Goal: Information Seeking & Learning: Learn about a topic

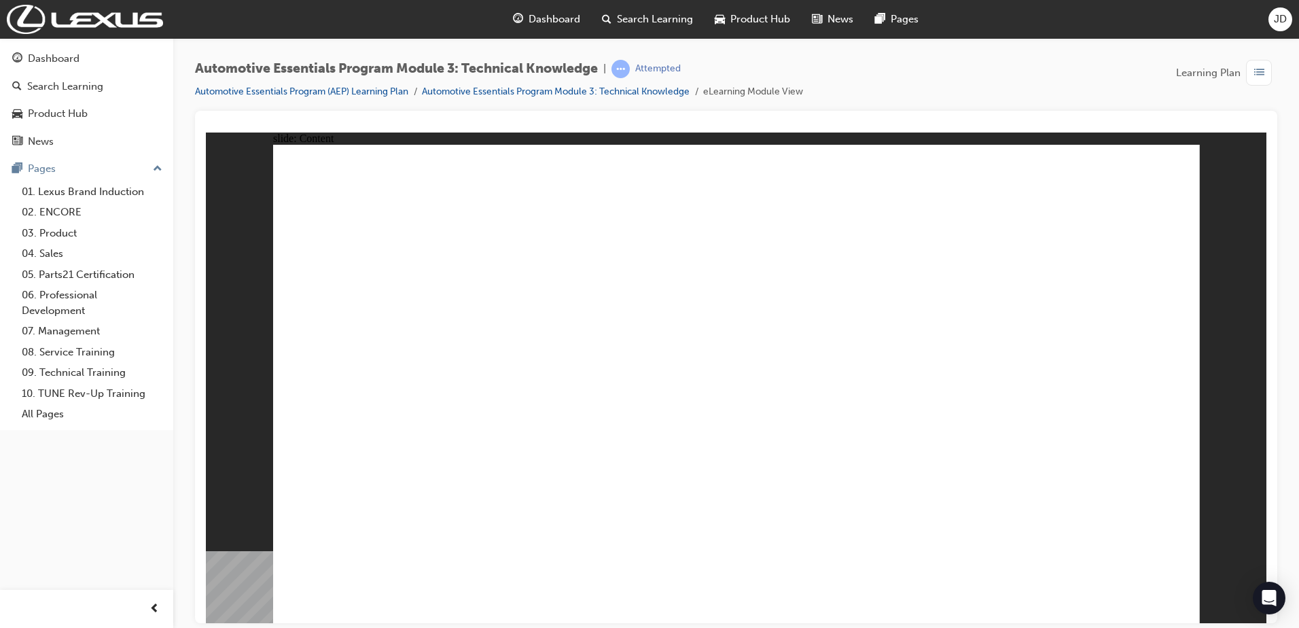
drag, startPoint x: 1154, startPoint y: 175, endPoint x: 1145, endPoint y: 183, distance: 12.0
